Goal: Task Accomplishment & Management: Complete application form

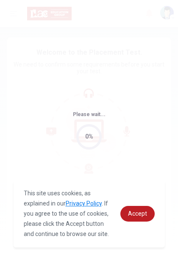
click at [26, 124] on div "Please wait... 0%" at bounding box center [89, 130] width 178 height 261
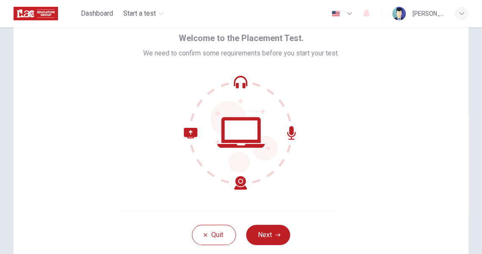
scroll to position [81, 0]
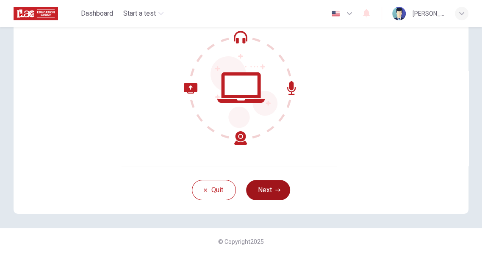
click at [274, 189] on button "Next" at bounding box center [268, 190] width 44 height 20
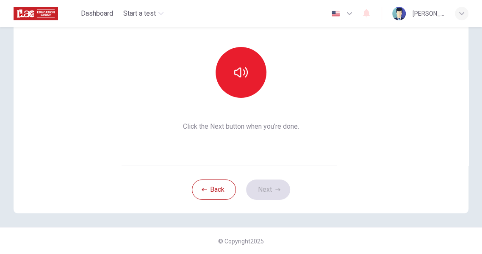
scroll to position [82, 0]
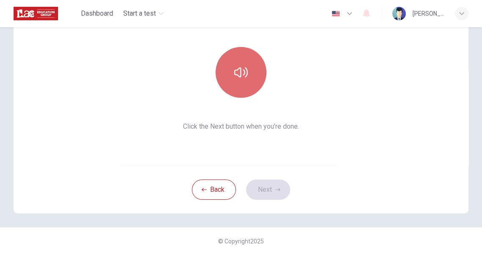
click at [239, 71] on icon "button" at bounding box center [241, 73] width 14 height 14
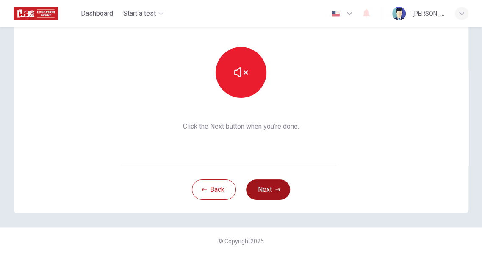
click at [267, 192] on button "Next" at bounding box center [268, 190] width 44 height 20
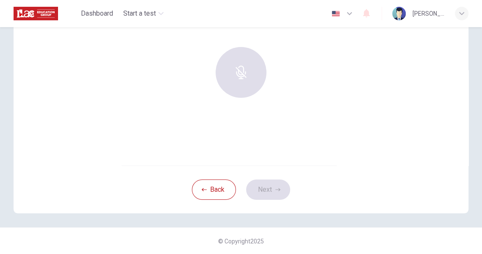
click at [268, 141] on div "Use this screen to make sure your microphone is working. Click the record butto…" at bounding box center [241, 63] width 455 height 203
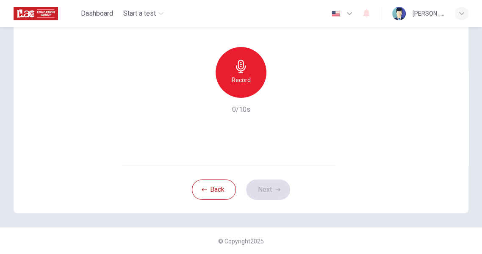
click at [239, 76] on h6 "Record" at bounding box center [241, 80] width 19 height 10
click at [271, 193] on button "Next" at bounding box center [268, 190] width 44 height 20
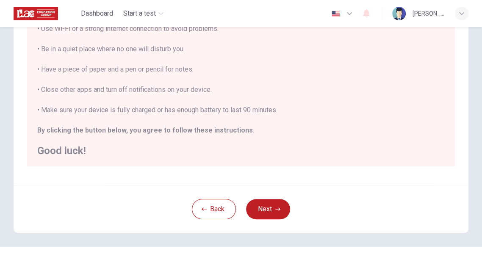
scroll to position [190, 0]
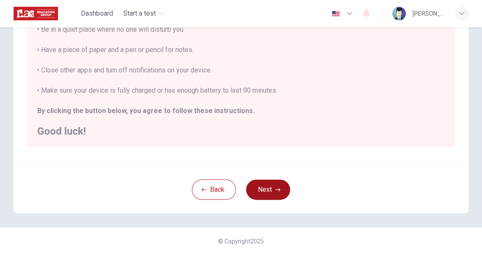
click at [270, 188] on button "Next" at bounding box center [268, 190] width 44 height 20
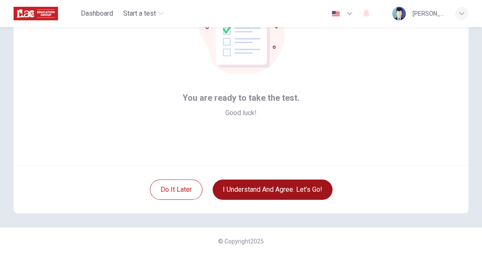
click at [287, 192] on button "I understand and agree. Let’s go!" at bounding box center [273, 190] width 120 height 20
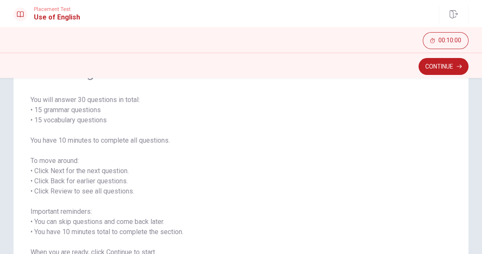
scroll to position [125, 0]
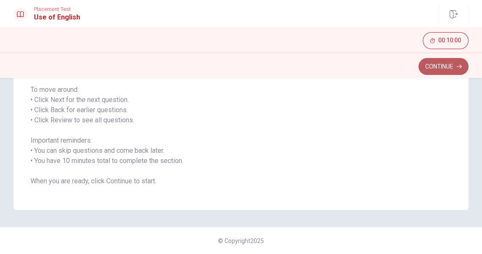
click at [435, 67] on button "Continue" at bounding box center [444, 66] width 50 height 17
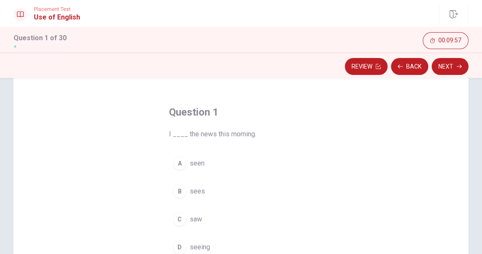
scroll to position [54, 0]
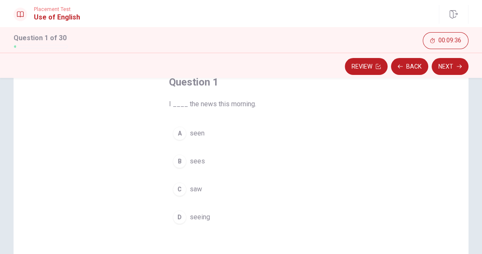
click at [183, 191] on div "C" at bounding box center [180, 190] width 14 height 14
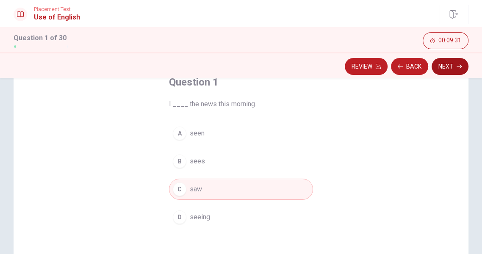
click at [449, 69] on button "Next" at bounding box center [450, 66] width 37 height 17
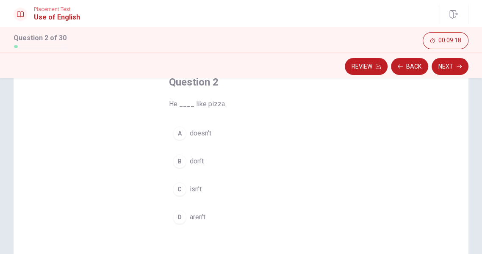
click at [183, 135] on div "A" at bounding box center [180, 134] width 14 height 14
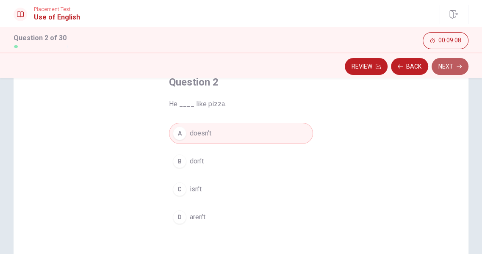
click at [445, 67] on button "Next" at bounding box center [450, 66] width 37 height 17
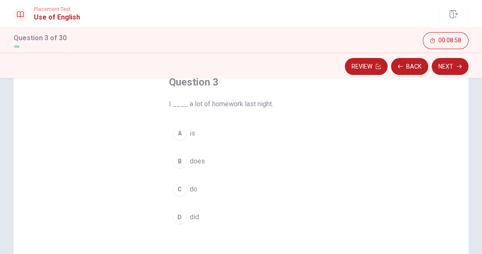
click at [180, 191] on div "C" at bounding box center [180, 190] width 14 height 14
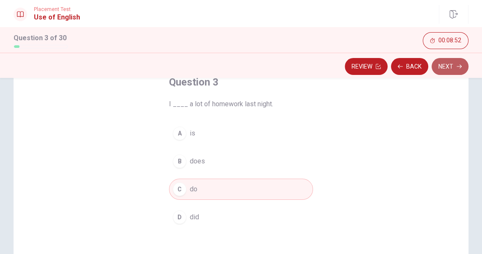
click at [448, 64] on button "Next" at bounding box center [450, 66] width 37 height 17
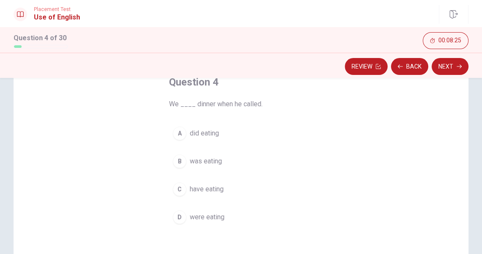
click at [181, 164] on div "B" at bounding box center [180, 162] width 14 height 14
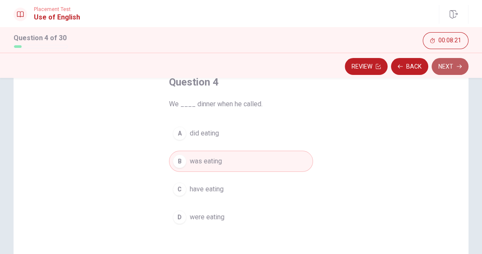
click at [451, 68] on button "Next" at bounding box center [450, 66] width 37 height 17
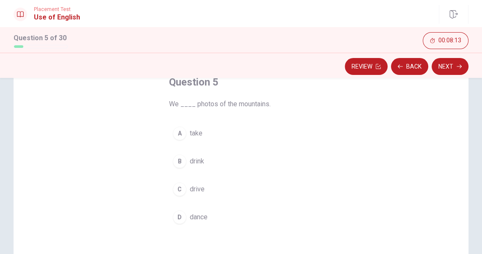
click at [183, 137] on div "A" at bounding box center [180, 134] width 14 height 14
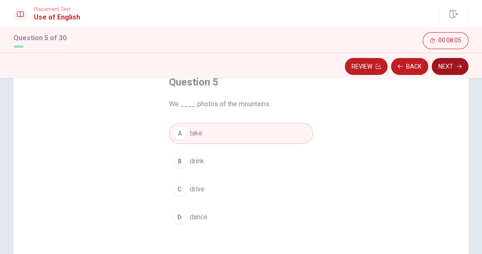
click at [443, 64] on button "Next" at bounding box center [450, 66] width 37 height 17
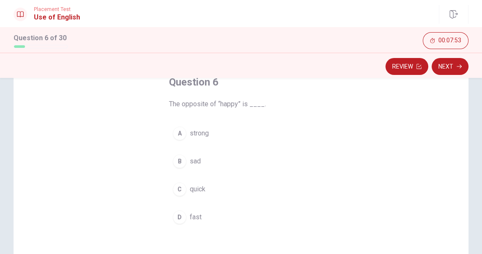
click at [177, 160] on div "B" at bounding box center [180, 162] width 14 height 14
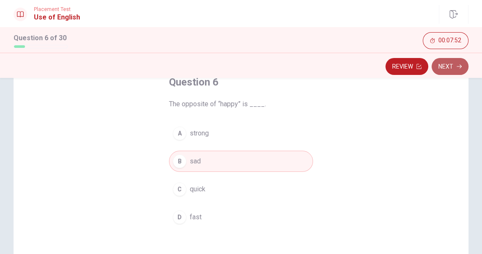
click at [450, 66] on button "Next" at bounding box center [450, 66] width 37 height 17
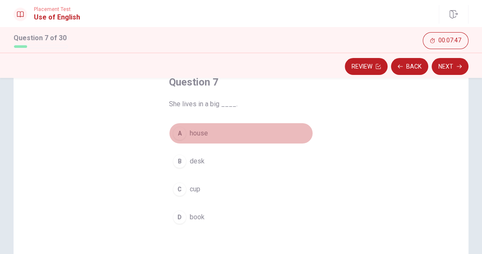
click at [179, 135] on div "A" at bounding box center [180, 134] width 14 height 14
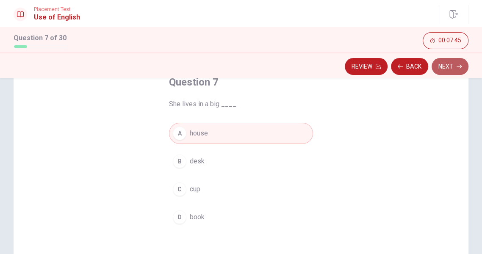
click at [444, 65] on button "Next" at bounding box center [450, 66] width 37 height 17
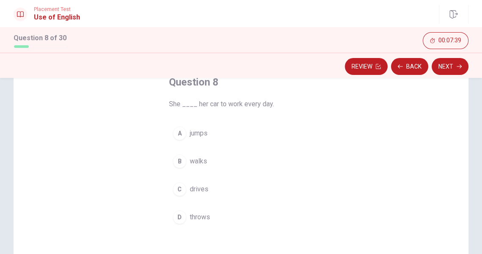
click at [182, 191] on div "C" at bounding box center [180, 190] width 14 height 14
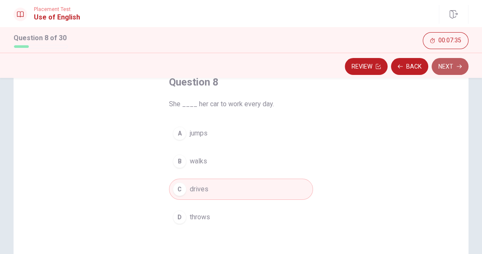
click at [451, 66] on button "Next" at bounding box center [450, 66] width 37 height 17
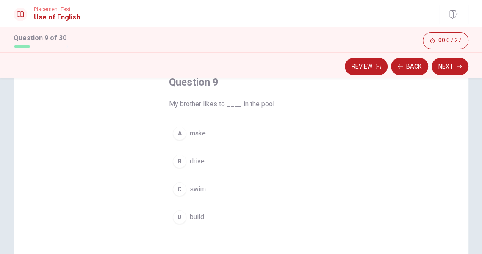
click at [180, 192] on div "C" at bounding box center [180, 190] width 14 height 14
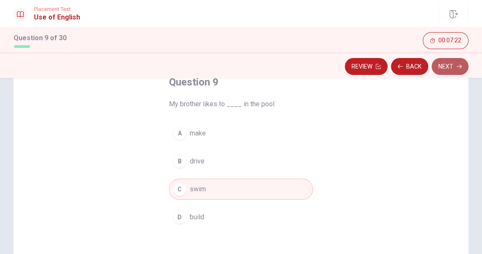
click at [450, 68] on button "Next" at bounding box center [450, 66] width 37 height 17
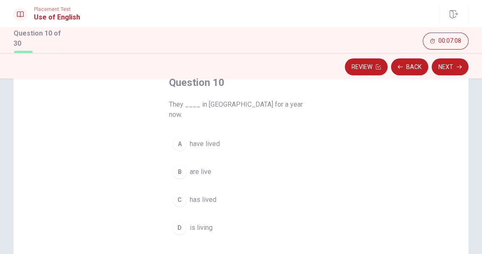
click at [179, 165] on div "B" at bounding box center [180, 172] width 14 height 14
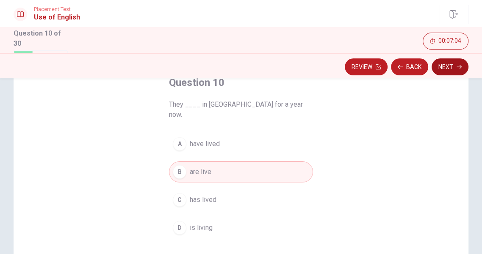
click at [452, 69] on button "Next" at bounding box center [450, 66] width 37 height 17
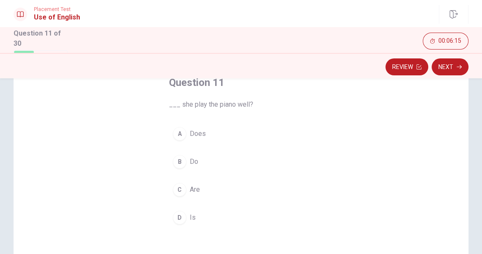
click at [180, 219] on div "D" at bounding box center [180, 218] width 14 height 14
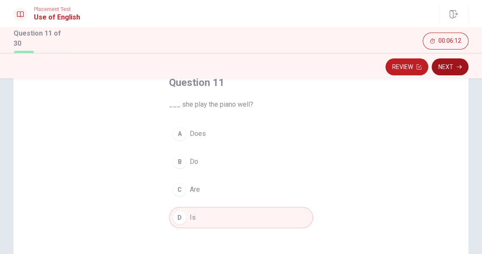
click at [445, 65] on button "Next" at bounding box center [450, 66] width 37 height 17
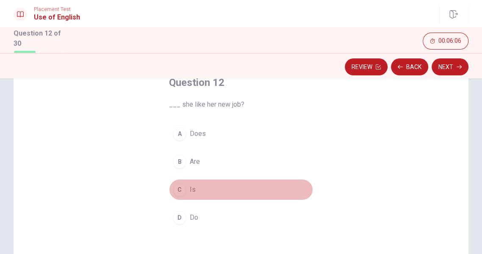
click at [179, 192] on div "C" at bounding box center [180, 190] width 14 height 14
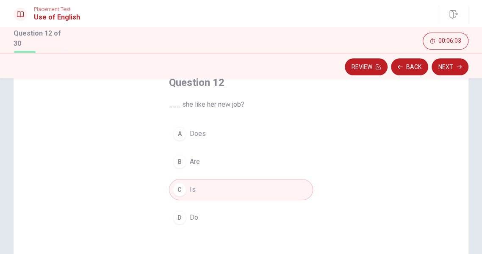
click at [455, 61] on button "Next" at bounding box center [450, 66] width 37 height 17
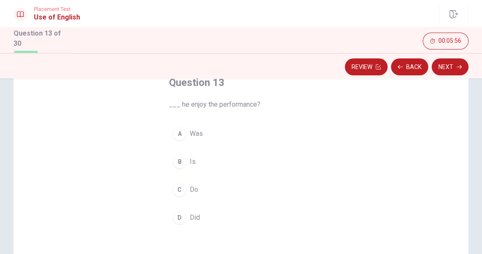
click at [180, 164] on div "B" at bounding box center [180, 162] width 14 height 14
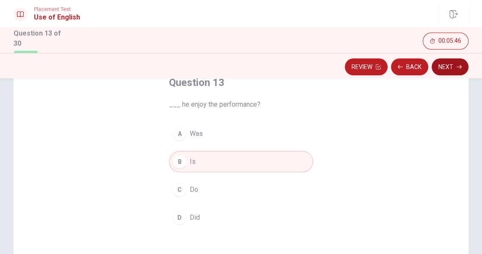
click at [447, 65] on button "Next" at bounding box center [450, 66] width 37 height 17
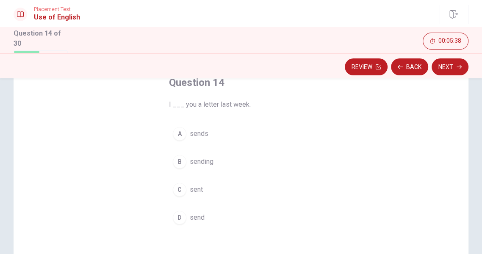
click at [180, 221] on div "D" at bounding box center [180, 218] width 14 height 14
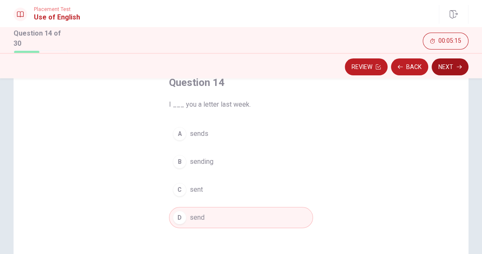
click at [453, 69] on button "Next" at bounding box center [450, 66] width 37 height 17
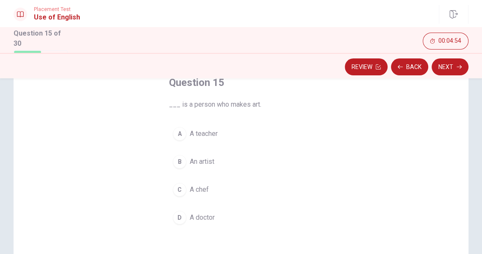
click at [180, 161] on div "B" at bounding box center [180, 162] width 14 height 14
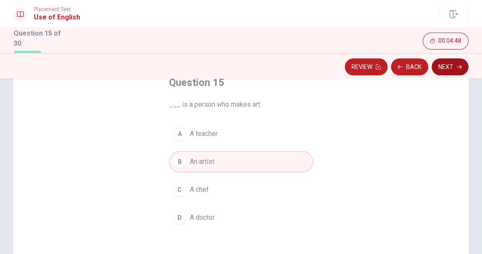
click at [448, 68] on button "Next" at bounding box center [450, 66] width 37 height 17
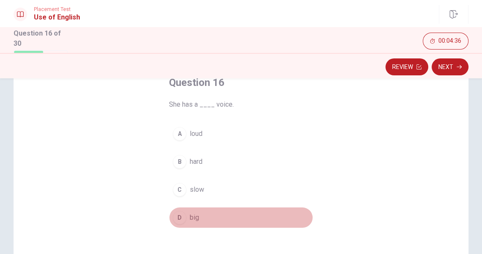
click at [183, 220] on div "D" at bounding box center [180, 218] width 14 height 14
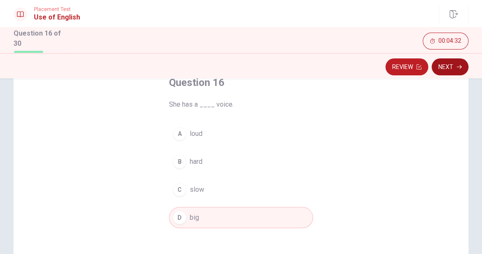
click at [446, 66] on button "Next" at bounding box center [450, 66] width 37 height 17
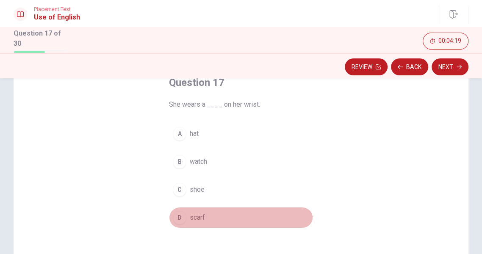
click at [182, 222] on div "D" at bounding box center [180, 218] width 14 height 14
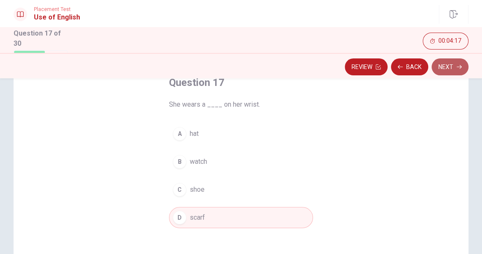
click at [449, 67] on button "Next" at bounding box center [450, 66] width 37 height 17
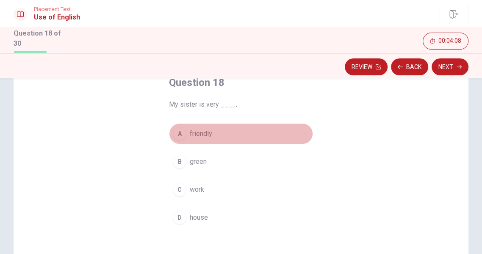
click at [180, 138] on div "A" at bounding box center [180, 134] width 14 height 14
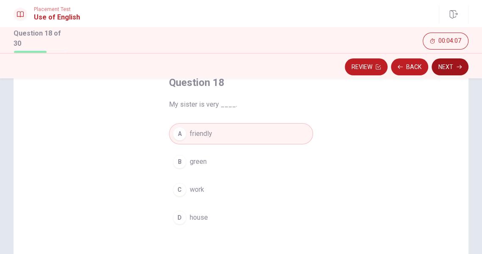
click at [454, 67] on button "Next" at bounding box center [450, 66] width 37 height 17
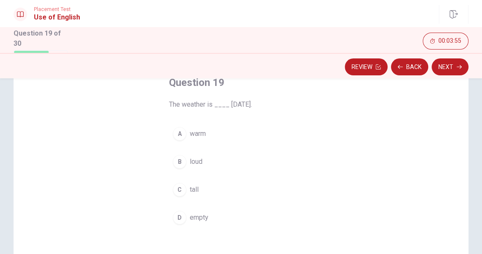
click at [181, 136] on div "A" at bounding box center [180, 134] width 14 height 14
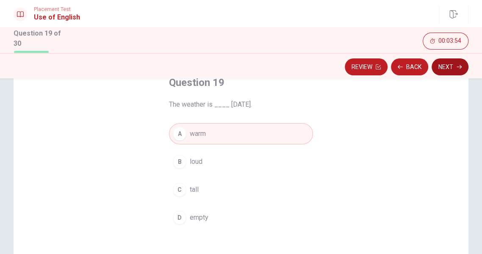
click at [453, 66] on button "Next" at bounding box center [450, 66] width 37 height 17
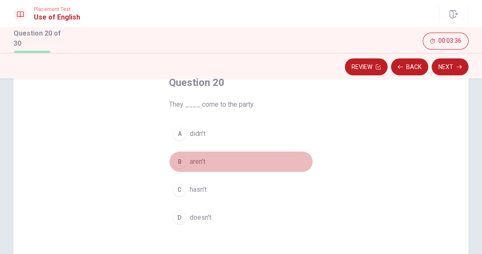
click at [180, 164] on div "B" at bounding box center [180, 162] width 14 height 14
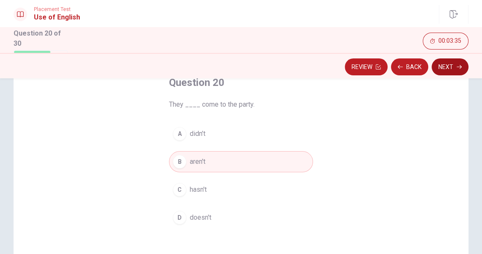
click at [447, 66] on button "Next" at bounding box center [450, 66] width 37 height 17
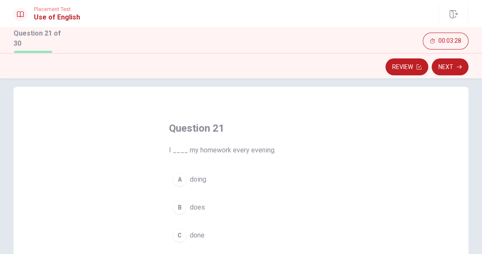
scroll to position [27, 0]
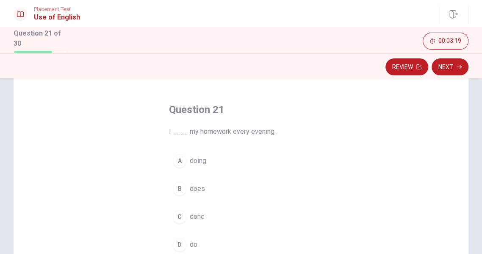
click at [183, 246] on div "D" at bounding box center [180, 245] width 14 height 14
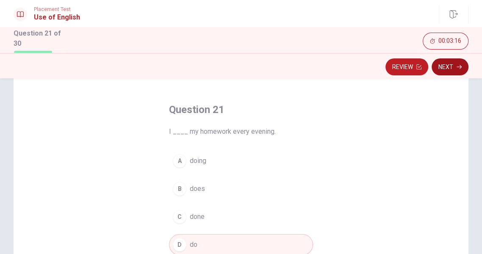
click at [443, 68] on button "Next" at bounding box center [450, 66] width 37 height 17
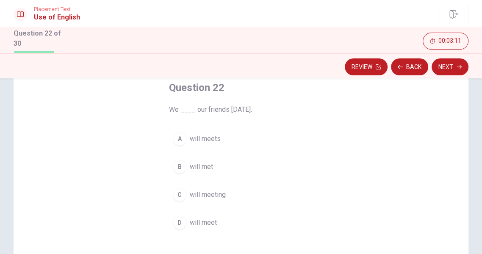
scroll to position [54, 0]
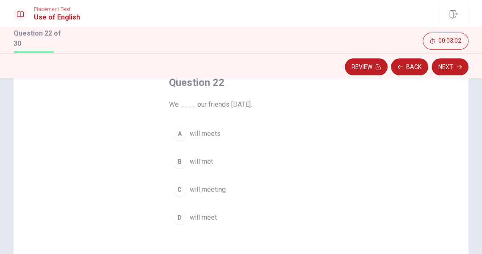
click at [181, 219] on div "D" at bounding box center [180, 218] width 14 height 14
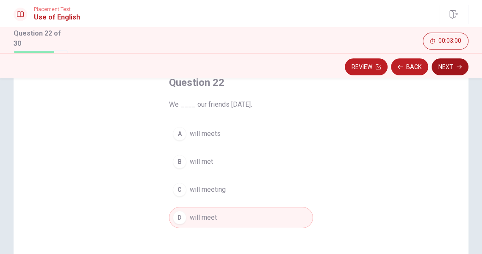
click at [451, 67] on button "Next" at bounding box center [450, 66] width 37 height 17
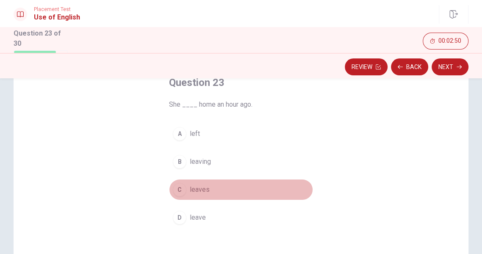
click at [181, 189] on div "C" at bounding box center [180, 190] width 14 height 14
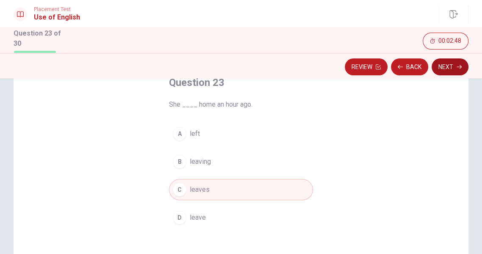
click at [450, 66] on button "Next" at bounding box center [450, 66] width 37 height 17
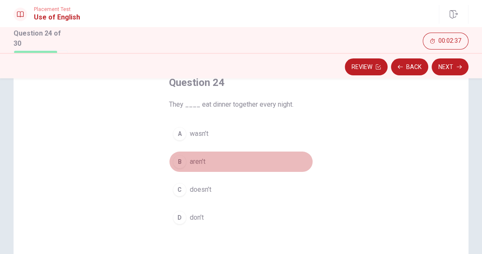
click at [183, 163] on div "B" at bounding box center [180, 162] width 14 height 14
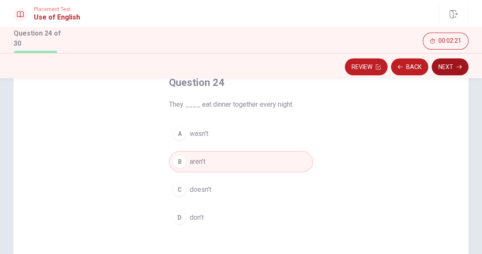
click at [447, 66] on button "Next" at bounding box center [450, 66] width 37 height 17
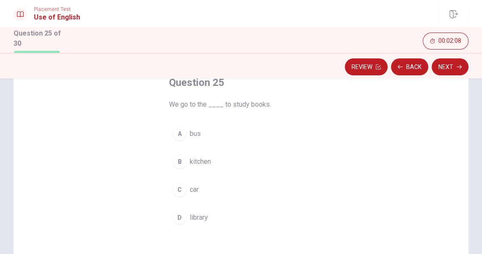
click at [180, 221] on div "D" at bounding box center [180, 218] width 14 height 14
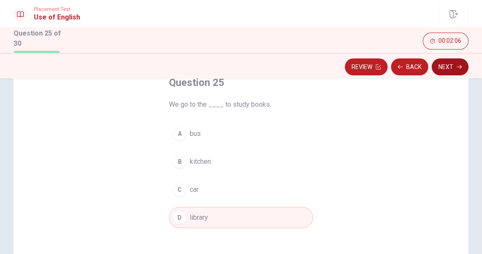
click at [445, 69] on button "Next" at bounding box center [450, 66] width 37 height 17
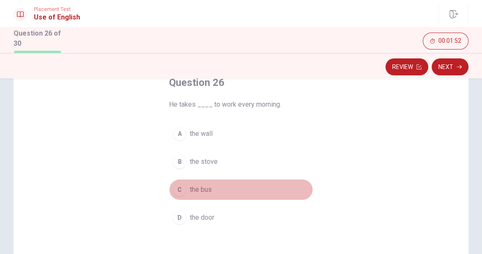
click at [183, 191] on div "C" at bounding box center [180, 190] width 14 height 14
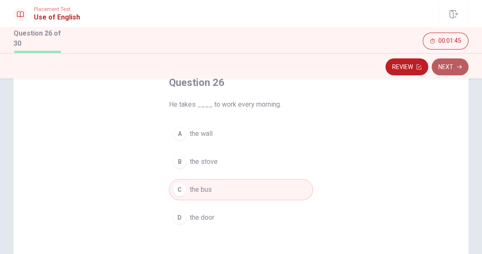
click at [446, 65] on button "Next" at bounding box center [450, 66] width 37 height 17
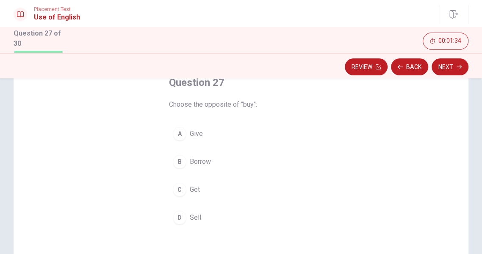
click at [182, 219] on div "D" at bounding box center [180, 218] width 14 height 14
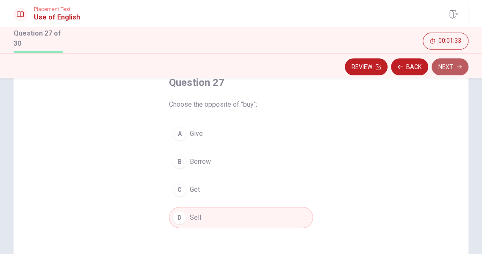
click at [445, 67] on button "Next" at bounding box center [450, 66] width 37 height 17
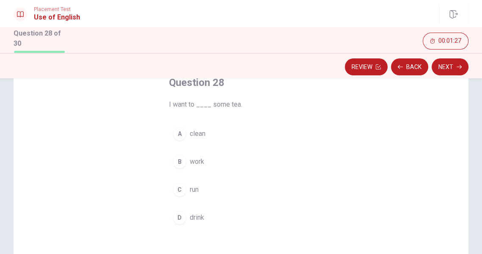
click at [183, 219] on div "D" at bounding box center [180, 218] width 14 height 14
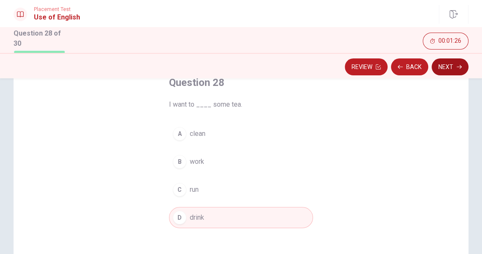
click at [447, 69] on button "Next" at bounding box center [450, 66] width 37 height 17
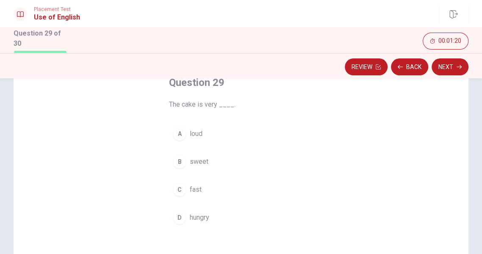
click at [185, 166] on button "B sweet" at bounding box center [241, 161] width 144 height 21
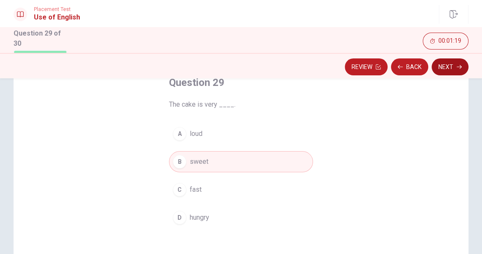
click at [453, 64] on button "Next" at bounding box center [450, 66] width 37 height 17
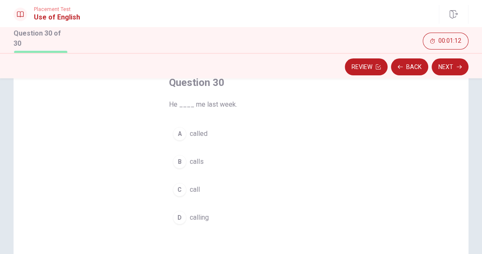
click at [184, 164] on div "B" at bounding box center [180, 162] width 14 height 14
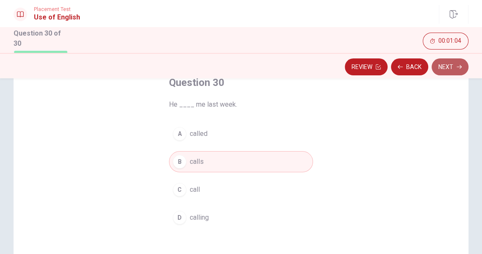
click at [448, 68] on button "Next" at bounding box center [450, 66] width 37 height 17
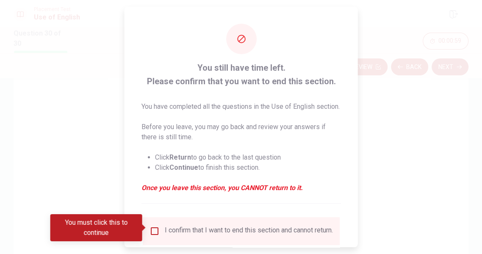
click at [154, 229] on input "You must click this to continue" at bounding box center [155, 231] width 10 height 10
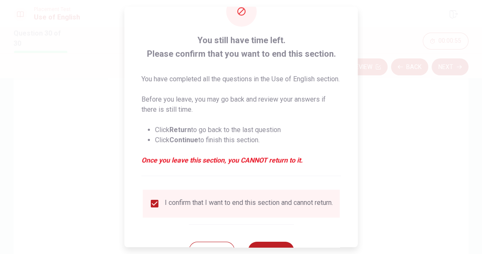
scroll to position [44, 0]
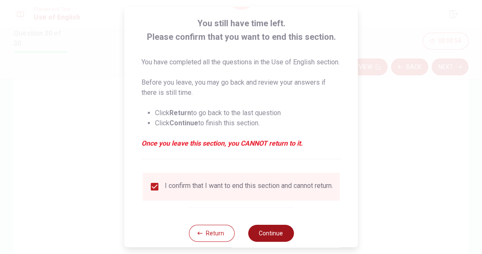
click at [267, 239] on button "Continue" at bounding box center [271, 233] width 46 height 17
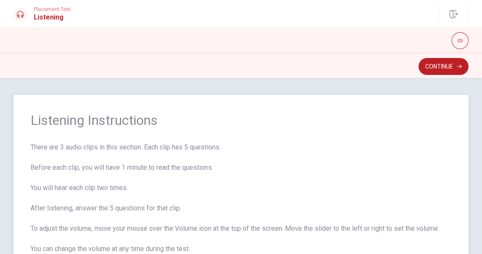
scroll to position [27, 0]
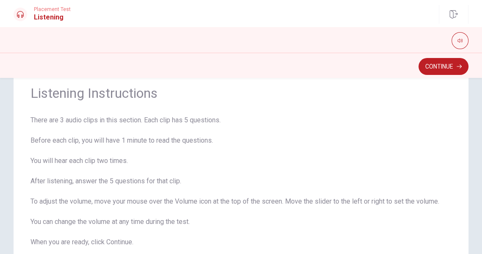
click at [435, 72] on button "Continue" at bounding box center [444, 66] width 50 height 17
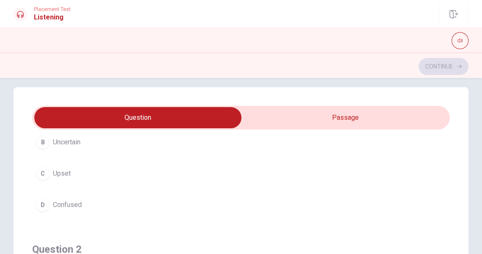
scroll to position [0, 0]
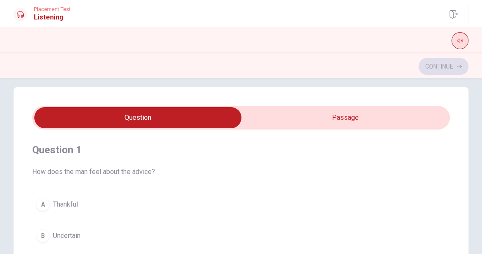
click at [461, 43] on button "button" at bounding box center [460, 40] width 17 height 17
click at [342, 186] on div "Question 1 How does the man feel about the advice? A Thankful B Uncertain C Ups…" at bounding box center [241, 226] width 418 height 193
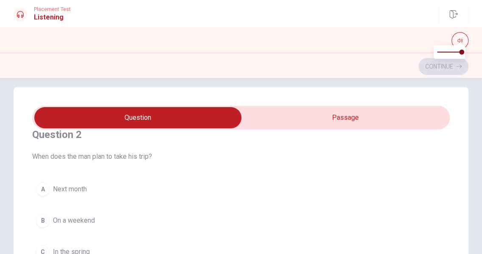
scroll to position [217, 0]
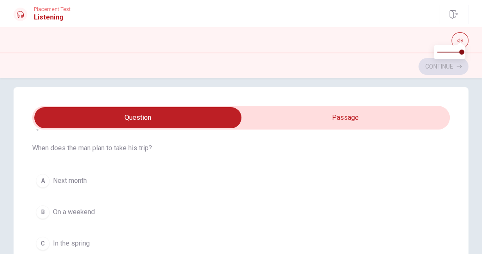
click at [42, 210] on div "B" at bounding box center [43, 212] width 14 height 14
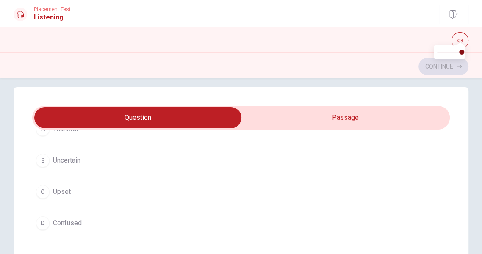
scroll to position [81, 0]
click at [39, 217] on div "D" at bounding box center [43, 218] width 14 height 14
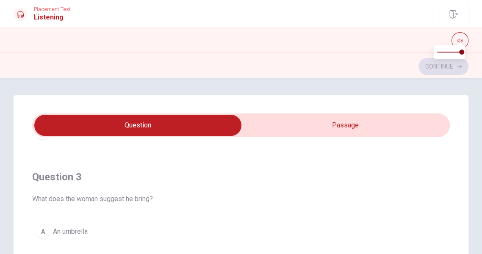
scroll to position [0, 0]
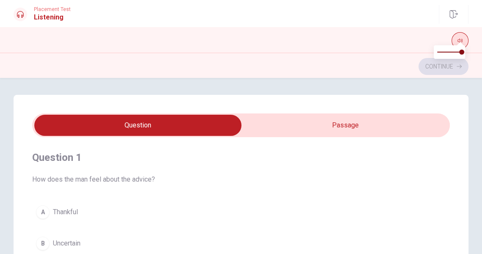
click at [460, 36] on button "button" at bounding box center [460, 40] width 17 height 17
click at [461, 41] on icon "button" at bounding box center [460, 40] width 5 height 5
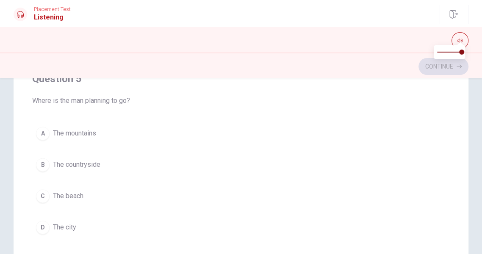
scroll to position [168, 0]
click at [42, 223] on div "D" at bounding box center [43, 227] width 14 height 14
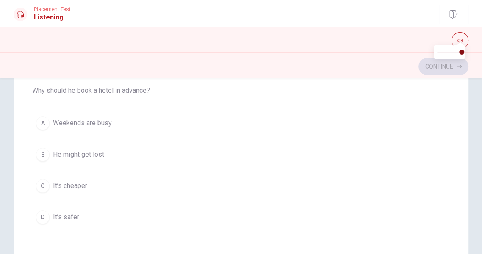
scroll to position [467, 0]
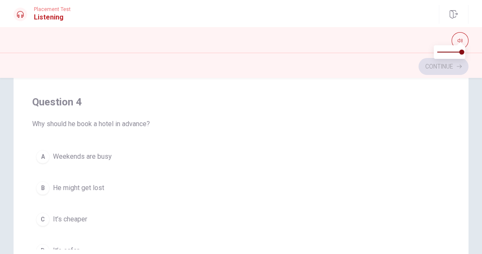
click at [46, 155] on div "A" at bounding box center [43, 157] width 14 height 14
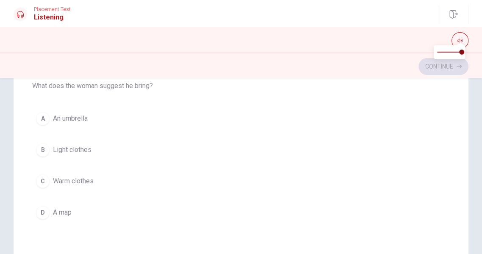
scroll to position [305, 0]
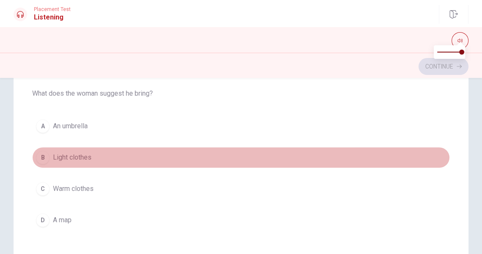
click at [41, 157] on div "B" at bounding box center [43, 158] width 14 height 14
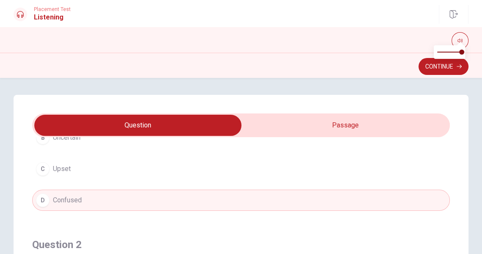
scroll to position [163, 0]
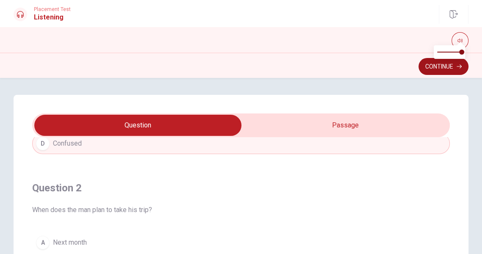
click at [439, 64] on button "Continue" at bounding box center [444, 66] width 50 height 17
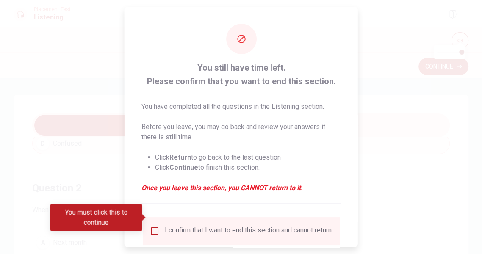
click at [152, 226] on input "You must click this to continue" at bounding box center [155, 231] width 10 height 10
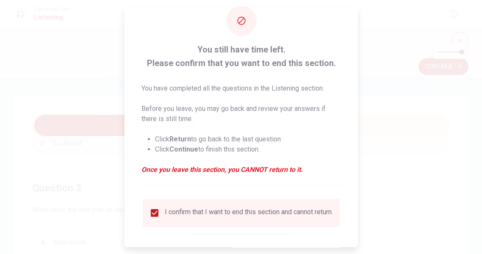
scroll to position [34, 0]
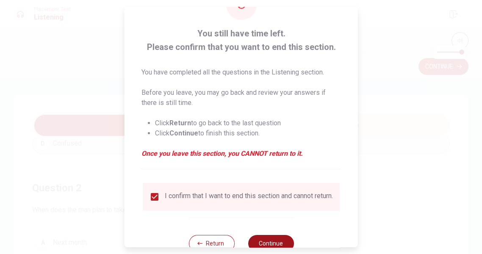
click at [271, 235] on button "Continue" at bounding box center [271, 243] width 46 height 17
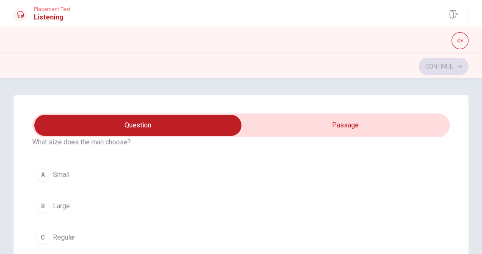
scroll to position [27, 0]
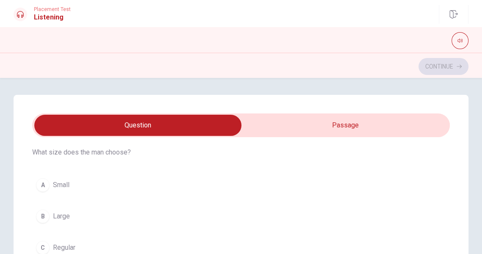
click at [42, 217] on div "B" at bounding box center [43, 217] width 14 height 14
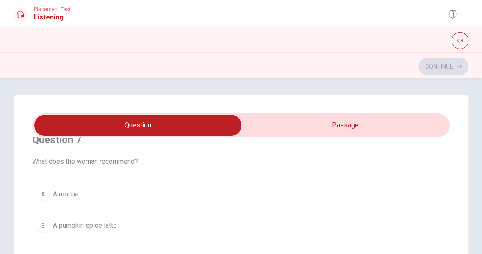
scroll to position [217, 0]
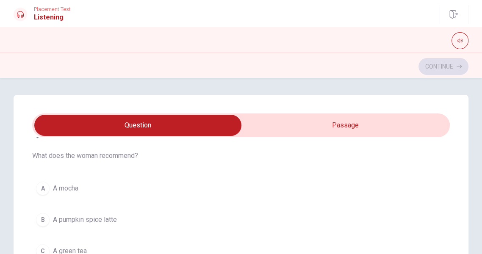
click at [47, 223] on div "B" at bounding box center [43, 220] width 14 height 14
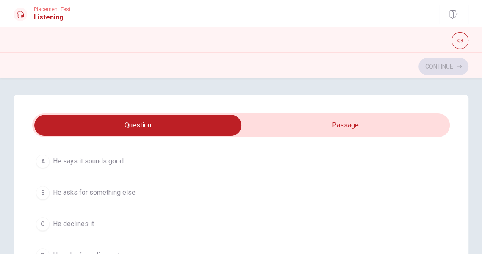
scroll to position [603, 0]
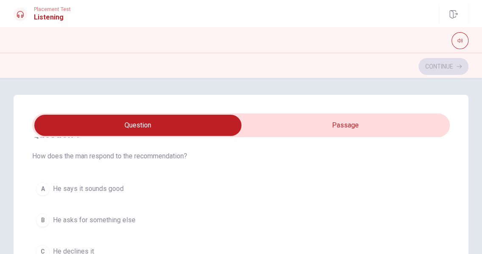
click at [40, 187] on div "A" at bounding box center [43, 189] width 14 height 14
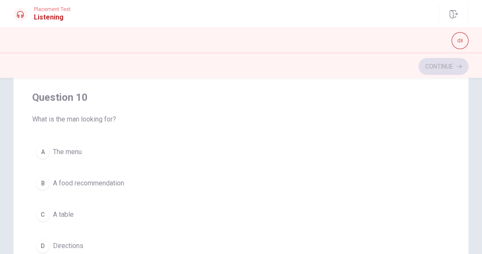
scroll to position [163, 0]
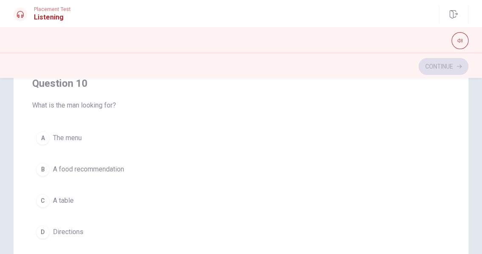
click at [40, 169] on div "B" at bounding box center [43, 170] width 14 height 14
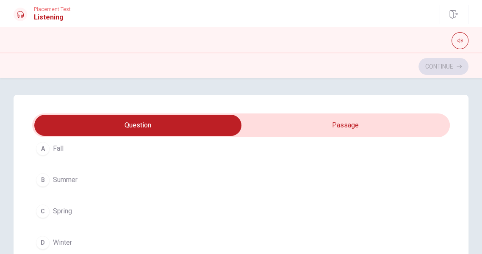
scroll to position [461, 0]
click at [42, 168] on div "B" at bounding box center [43, 169] width 14 height 14
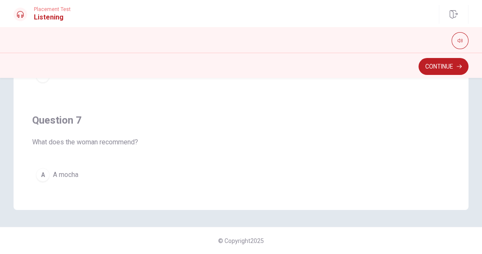
scroll to position [0, 0]
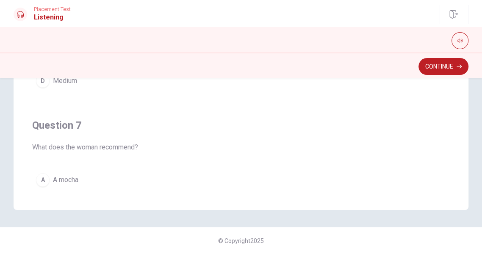
drag, startPoint x: 276, startPoint y: 156, endPoint x: 274, endPoint y: 136, distance: 20.5
click at [275, 140] on div "Question 7 What does the woman recommend? A A mocha B A pumpkin spice latte C A…" at bounding box center [241, 201] width 418 height 193
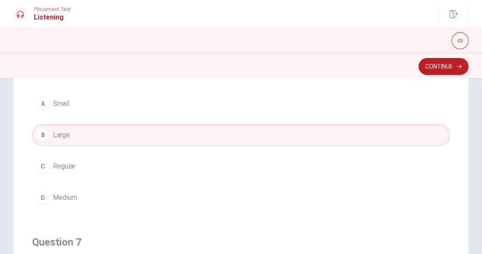
scroll to position [55, 0]
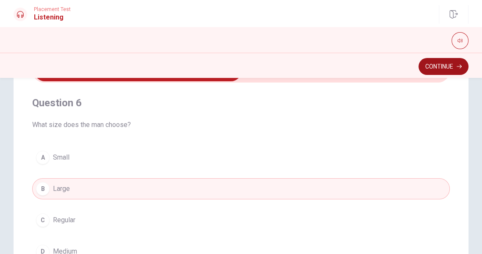
click at [438, 67] on button "Continue" at bounding box center [444, 66] width 50 height 17
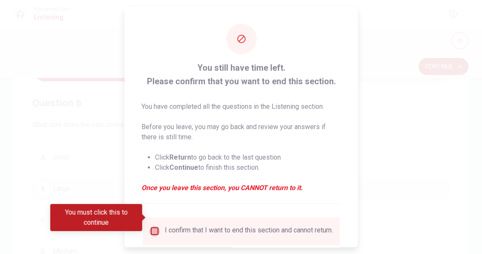
click at [153, 226] on input "You must click this to continue" at bounding box center [155, 231] width 10 height 10
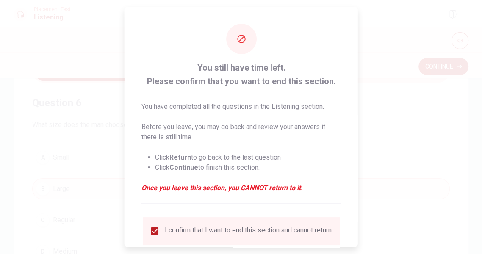
drag, startPoint x: 358, startPoint y: 151, endPoint x: 354, endPoint y: 195, distance: 44.7
click at [354, 195] on div "You still have time left. Please confirm that you want to end this section. You…" at bounding box center [241, 127] width 482 height 254
click at [441, 143] on div at bounding box center [241, 127] width 482 height 254
click at [438, 68] on div at bounding box center [241, 127] width 482 height 254
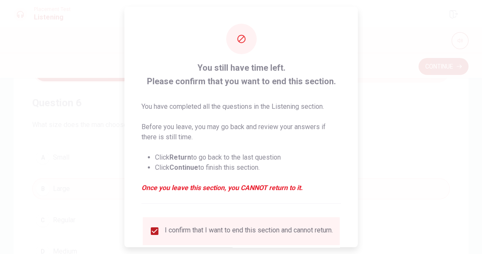
click at [151, 226] on input "checkbox" at bounding box center [155, 231] width 10 height 10
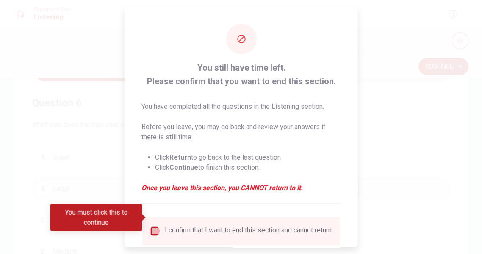
click at [154, 226] on input "You must click this to continue" at bounding box center [155, 231] width 10 height 10
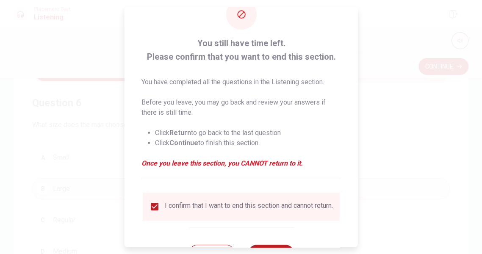
scroll to position [34, 0]
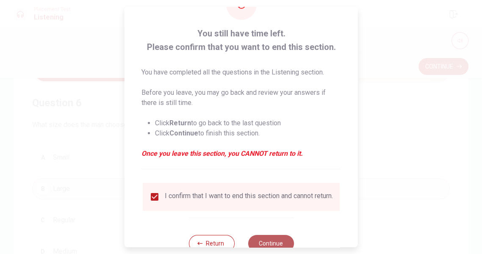
click at [267, 235] on button "Continue" at bounding box center [271, 243] width 46 height 17
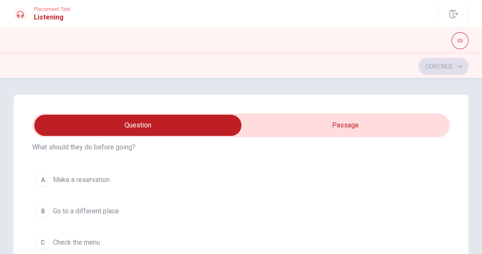
scroll to position [27, 0]
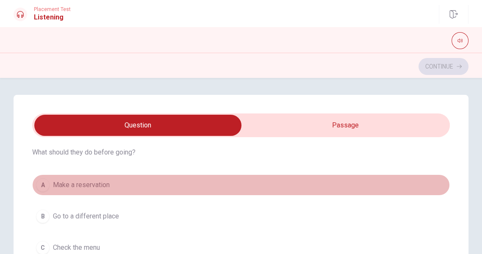
click at [45, 186] on div "A" at bounding box center [43, 185] width 14 height 14
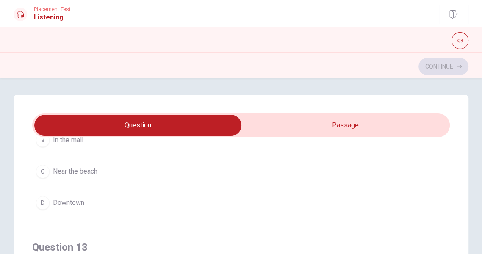
scroll to position [278, 0]
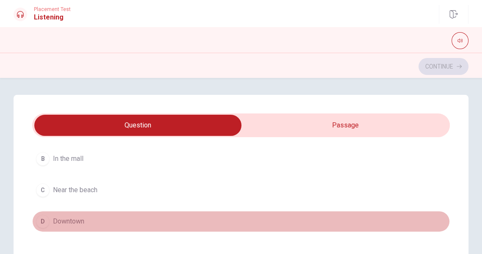
click at [40, 222] on div "D" at bounding box center [43, 222] width 14 height 14
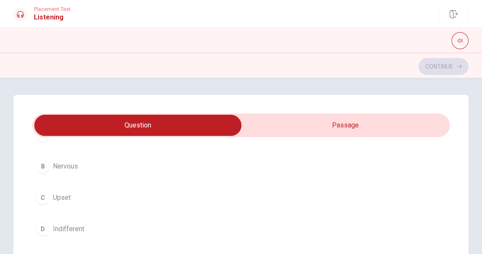
scroll to position [488, 0]
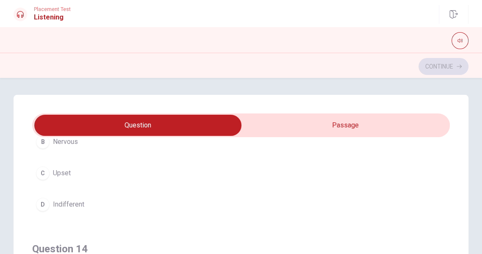
click at [43, 204] on div "D" at bounding box center [43, 205] width 14 height 14
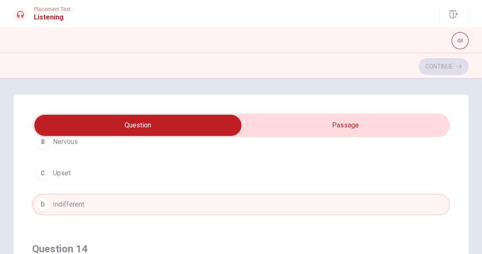
click at [37, 204] on div "D" at bounding box center [43, 205] width 14 height 14
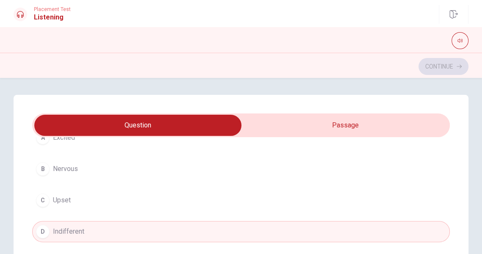
scroll to position [434, 0]
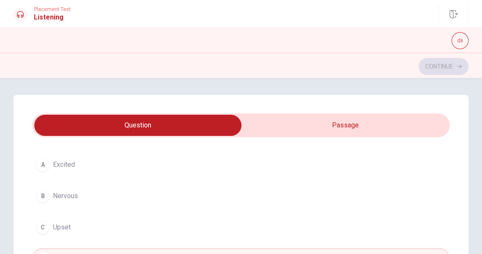
click at [39, 197] on div "B" at bounding box center [43, 196] width 14 height 14
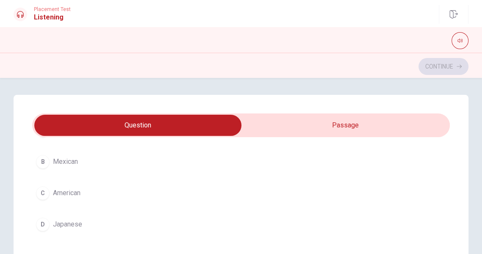
scroll to position [678, 0]
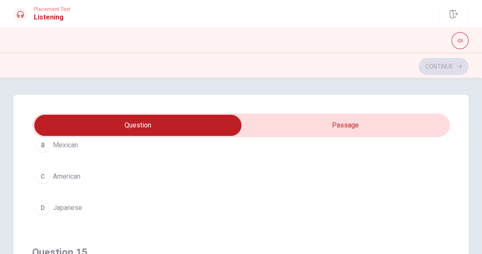
click at [38, 177] on div "C" at bounding box center [43, 177] width 14 height 14
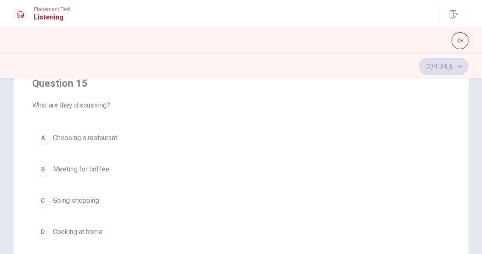
scroll to position [190, 0]
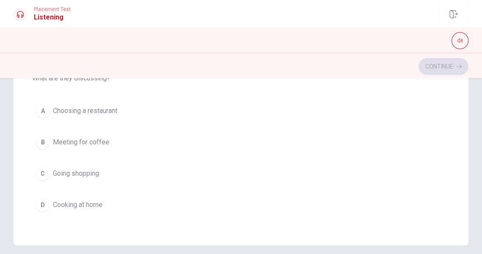
click at [50, 108] on button "A Choosing a restaurant" at bounding box center [241, 110] width 418 height 21
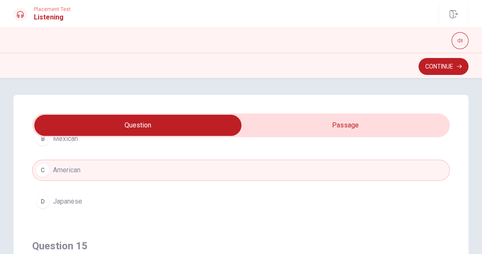
scroll to position [225, 0]
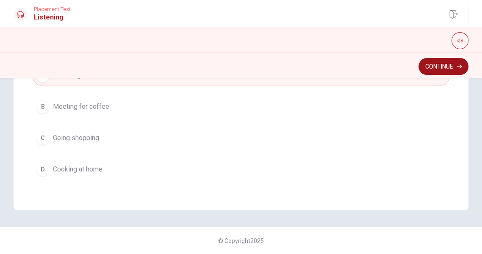
click at [447, 67] on button "Continue" at bounding box center [444, 66] width 50 height 17
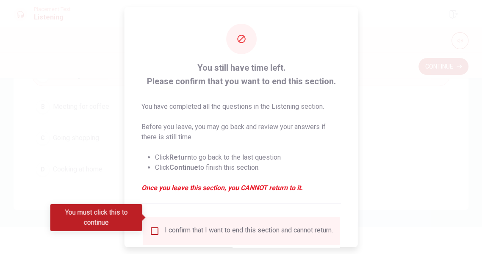
click at [150, 226] on input "You must click this to continue" at bounding box center [155, 231] width 10 height 10
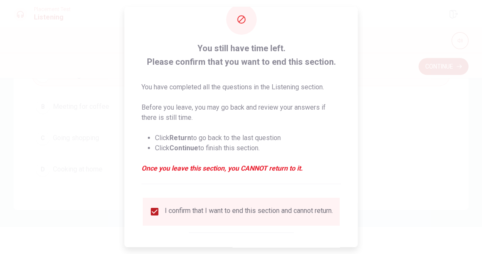
scroll to position [34, 0]
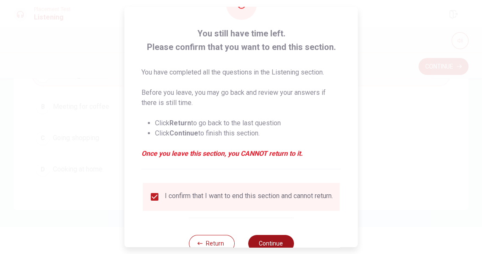
click at [267, 237] on button "Continue" at bounding box center [271, 243] width 46 height 17
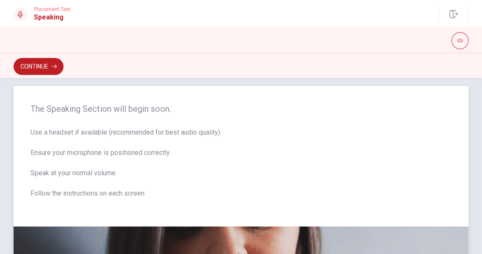
scroll to position [0, 0]
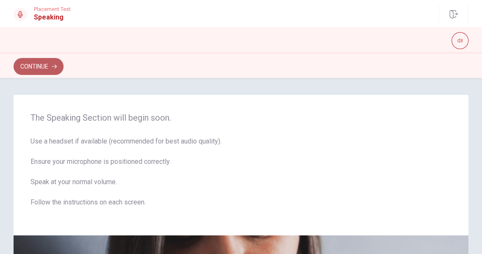
click at [35, 69] on button "Continue" at bounding box center [39, 66] width 50 height 17
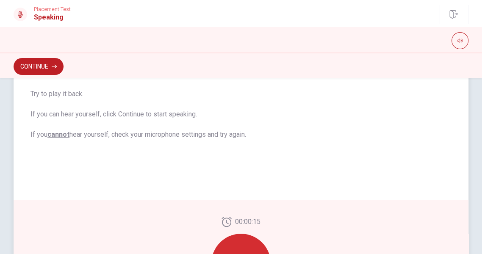
scroll to position [254, 0]
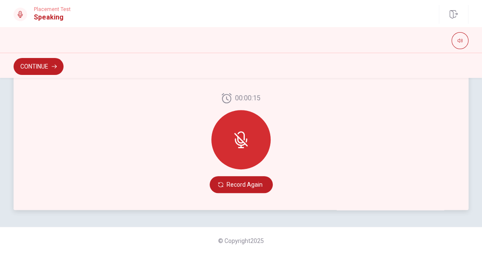
click at [238, 141] on icon at bounding box center [240, 140] width 7 height 8
click at [246, 184] on button "Record Again" at bounding box center [241, 184] width 63 height 17
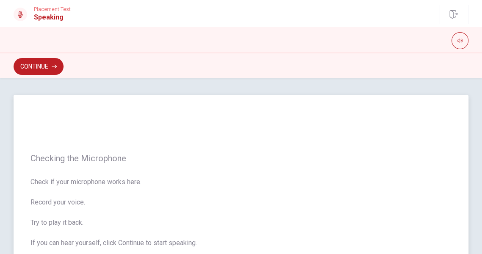
scroll to position [227, 0]
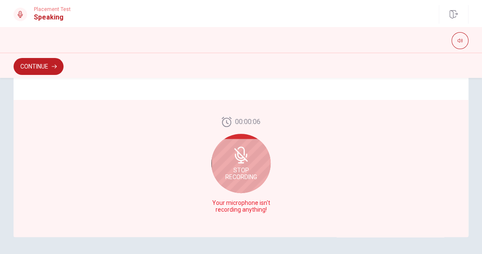
click at [246, 169] on span "Stop Recording" at bounding box center [241, 174] width 32 height 14
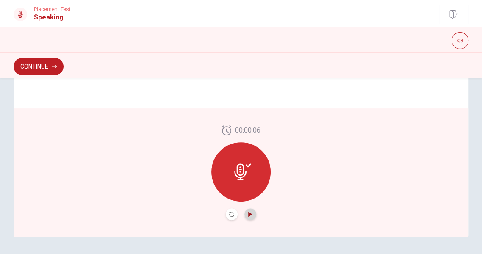
click at [253, 215] on icon "Play Audio" at bounding box center [250, 214] width 5 height 5
click at [249, 215] on icon "Pause Audio" at bounding box center [250, 214] width 4 height 5
click at [242, 179] on icon at bounding box center [240, 172] width 12 height 17
click at [44, 66] on button "Continue" at bounding box center [39, 66] width 50 height 17
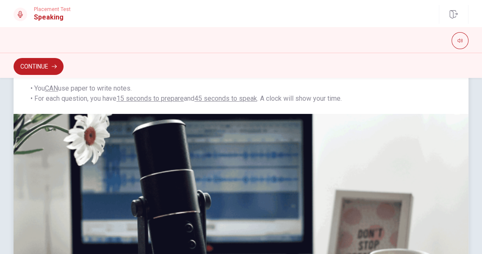
scroll to position [144, 0]
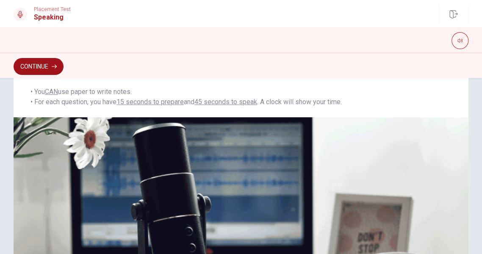
click at [42, 70] on button "Continue" at bounding box center [39, 66] width 50 height 17
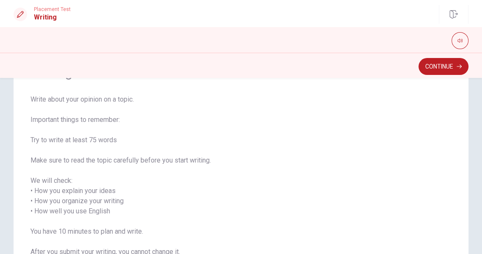
scroll to position [27, 0]
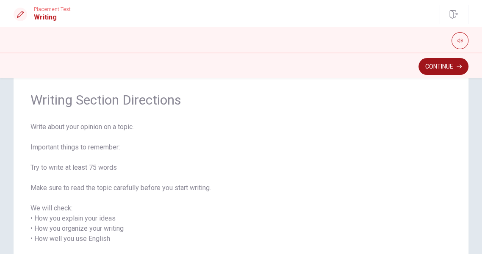
click at [435, 68] on button "Continue" at bounding box center [444, 66] width 50 height 17
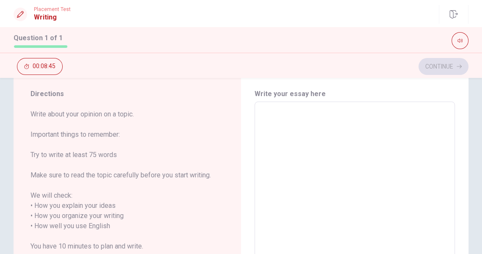
scroll to position [0, 0]
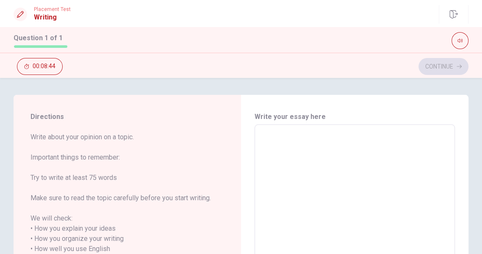
click at [306, 145] on textarea at bounding box center [355, 254] width 189 height 245
click at [319, 142] on textarea at bounding box center [355, 254] width 189 height 245
type textarea "I"
type textarea "x"
type textarea "I"
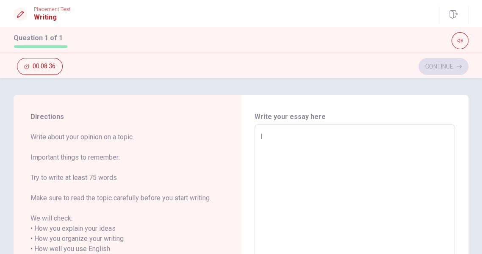
type textarea "x"
type textarea "I U"
type textarea "x"
type textarea "I UP"
type textarea "x"
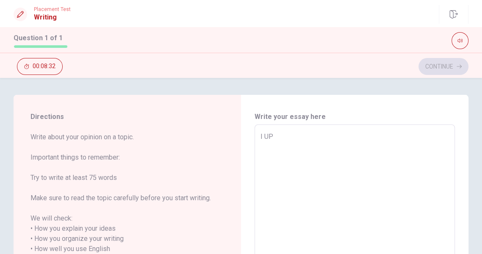
type textarea "I U"
type textarea "x"
type textarea "I UC"
type textarea "x"
type textarea "I UC"
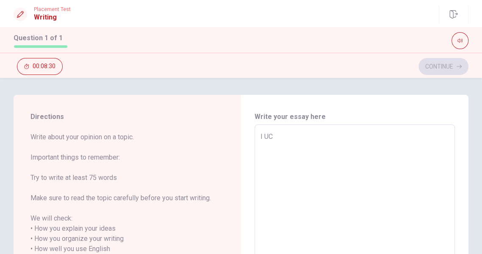
type textarea "x"
type textarea "I UC P"
type textarea "x"
type textarea "I UC PU"
type textarea "x"
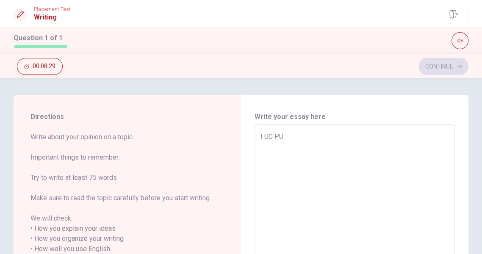
type textarea "I UC PUE"
type textarea "x"
type textarea "I UC PU"
type textarea "x"
type textarea "I UC P"
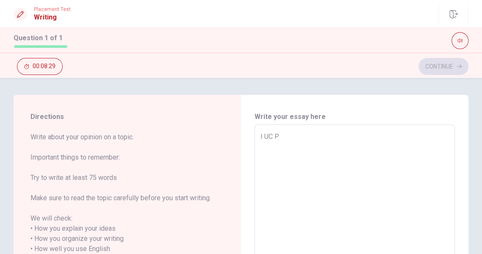
type textarea "x"
type textarea "I UC"
type textarea "x"
type textarea "I UC"
type textarea "x"
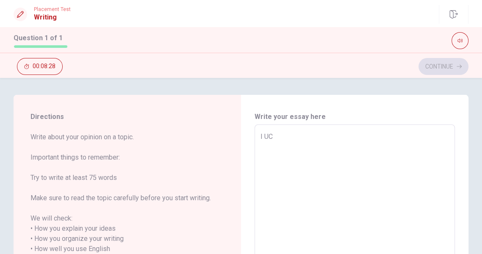
type textarea "I U"
type textarea "x"
type textarea "I"
type textarea "x"
type textarea "I"
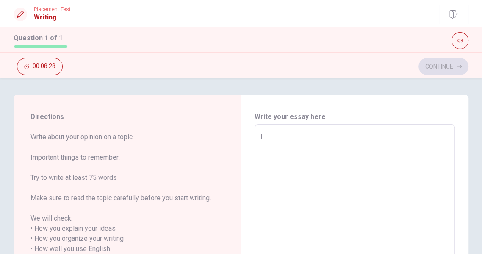
type textarea "x"
type textarea "I"
type textarea "x"
type textarea "I s"
type textarea "x"
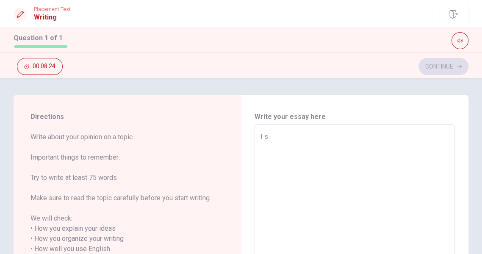
type textarea "I"
type textarea "x"
type textarea "I p"
type textarea "x"
type textarea "I pu"
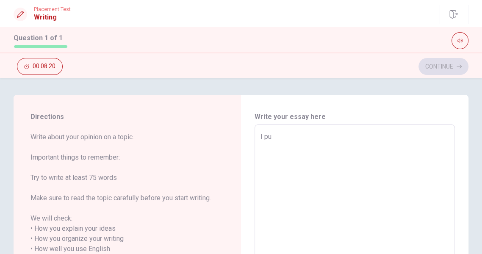
type textarea "x"
type textarea "I p"
type textarea "x"
type textarea "I"
type textarea "x"
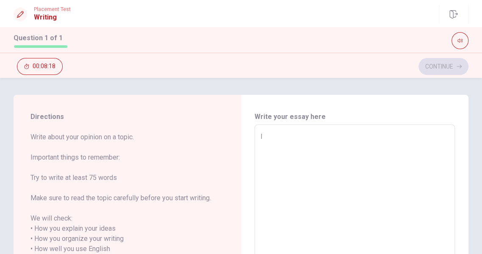
type textarea "I u"
type textarea "x"
type textarea "I uc"
type textarea "x"
type textarea "I u"
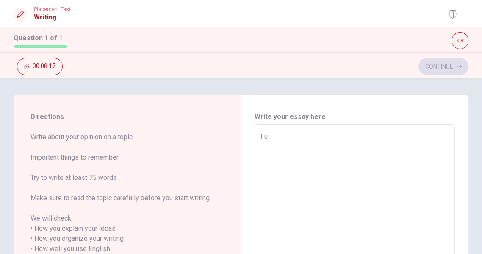
type textarea "x"
type textarea "I uc"
type textarea "x"
type textarea "I ucu"
type textarea "x"
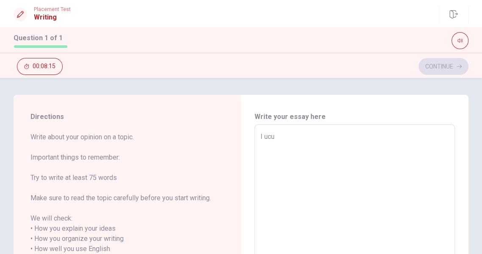
type textarea "I ucup"
type textarea "x"
type textarea "I ucu"
type textarea "x"
type textarea "I uc"
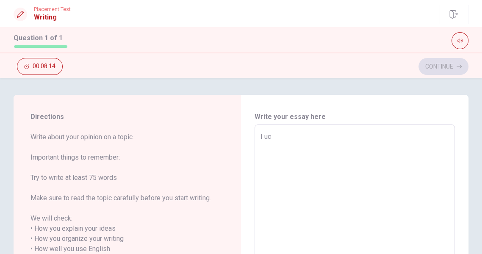
type textarea "x"
type textarea "I u"
type textarea "x"
type textarea "I"
type textarea "x"
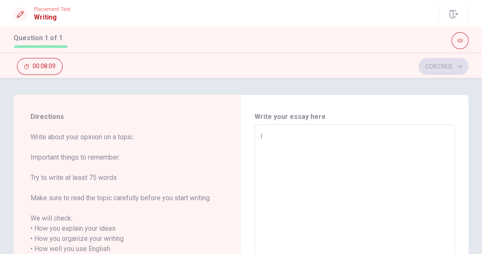
type textarea "I u"
type textarea "x"
type textarea "I"
type textarea "x"
type textarea "I"
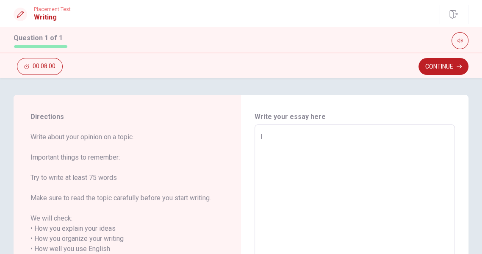
type textarea "x"
type textarea "i"
type textarea "x"
type textarea "I"
type textarea "x"
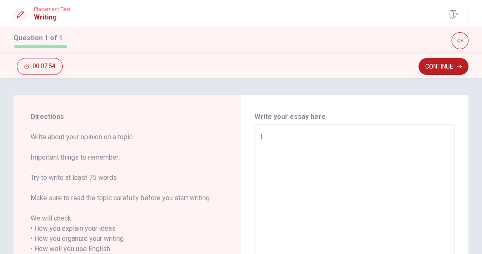
type textarea "I S"
type textarea "x"
type textarea "I SL"
type textarea "x"
type textarea "I S"
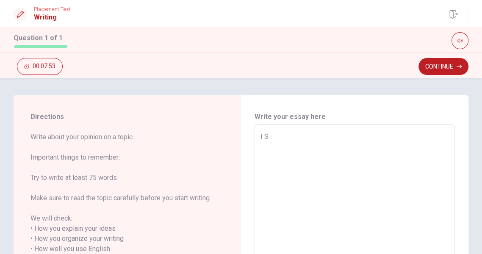
type textarea "x"
type textarea "I SE"
type textarea "x"
type textarea "I S"
type textarea "x"
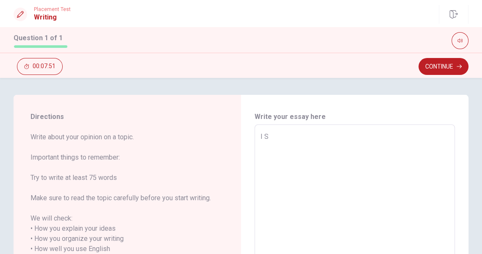
type textarea "I SL"
type textarea "x"
type textarea "I SLE"
type textarea "x"
type textarea "I SLEE"
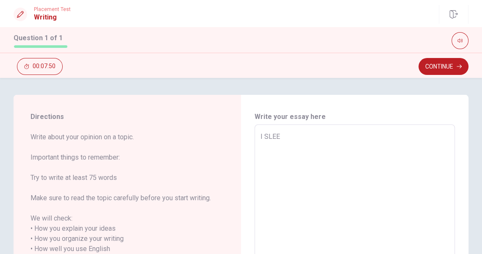
type textarea "x"
type textarea "I SLEEP"
type textarea "x"
type textarea "I SLEEP"
type textarea "x"
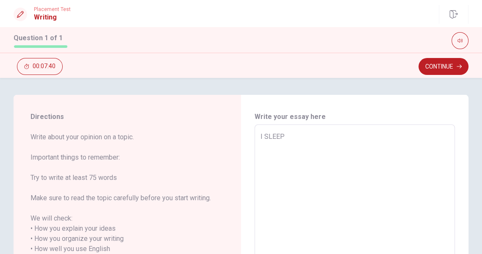
type textarea "I SLEEP A"
type textarea "x"
type textarea "I SLEEP AT"
type textarea "x"
type textarea "I SLEEP AT"
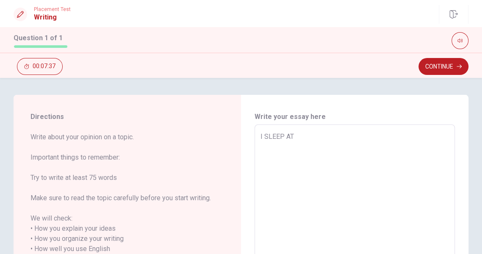
type textarea "x"
type textarea "I SLEEP AT 0"
type textarea "x"
type textarea "I SLEEP AT 09"
type textarea "x"
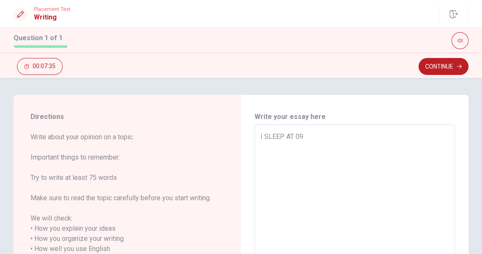
type textarea "I SLEEP AT 0"
type textarea "x"
type textarea "I SLEEP AT"
type textarea "x"
type textarea "I SLEEP AT 0"
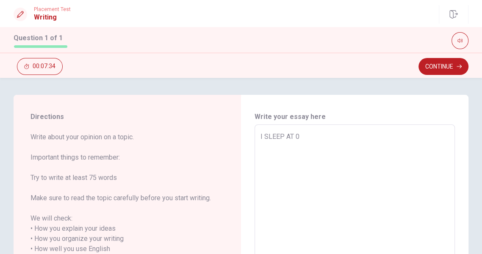
type textarea "x"
type textarea "I SLEEP AT 09"
type textarea "x"
type textarea "I SLEEP AT 0"
type textarea "x"
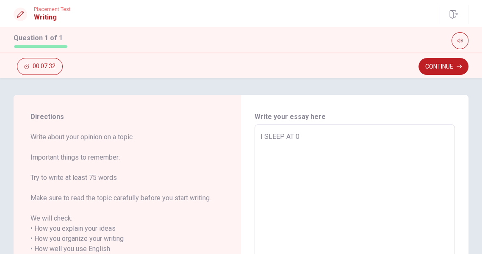
type textarea "I SLEEP AT 01"
type textarea "x"
type textarea "I SLEEP AT 010"
type textarea "x"
type textarea "I SLEEP AT 01"
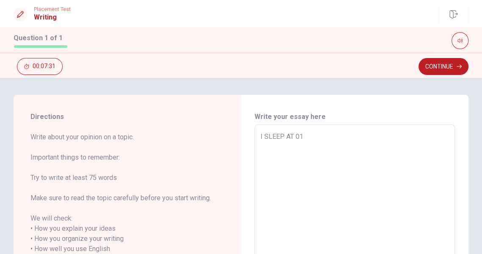
type textarea "x"
type textarea "I SLEEP AT 0"
type textarea "x"
type textarea "I SLEEP AT"
type textarea "x"
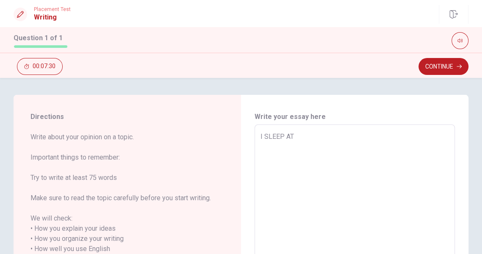
type textarea "I SLEEP AT 1"
type textarea "x"
type textarea "I SLEEP AT 10"
type textarea "x"
type textarea "I SLEEP AT 10:"
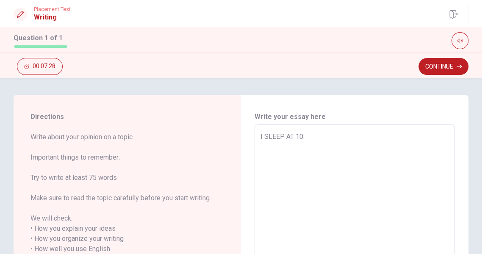
type textarea "x"
type textarea "I SLEEP AT 10:0"
type textarea "x"
type textarea "I SLEEP AT 10:00"
type textarea "x"
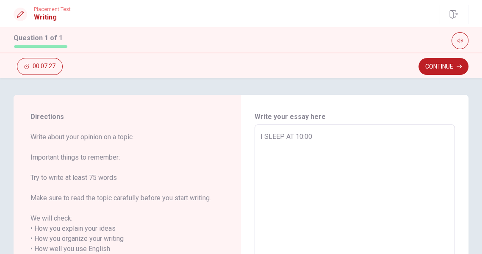
type textarea "I SLEEP AT 10:00"
type textarea "x"
type textarea "I SLEEP AT 10:00 O"
type textarea "x"
type textarea "I SLEEP AT 10:00 O"
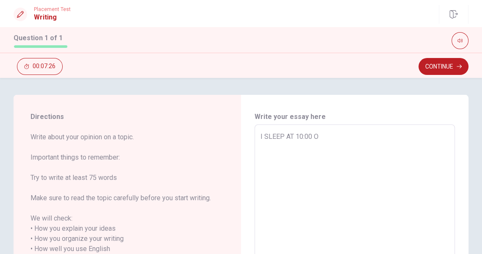
type textarea "x"
type textarea "I SLEEP AT 10:00 O C"
type textarea "x"
type textarea "I SLEEP AT 10:00 O CL"
type textarea "x"
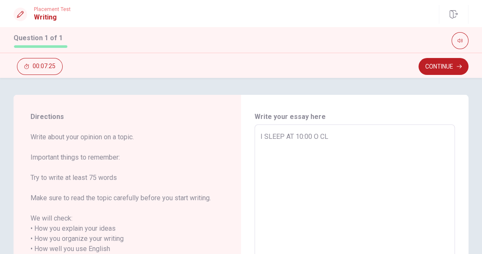
type textarea "I SLEEP AT 10:00 O CLO"
type textarea "x"
type textarea "I SLEEP AT 10:00 O CLOL"
type textarea "x"
type textarea "I SLEEP AT 10:00 O CLO"
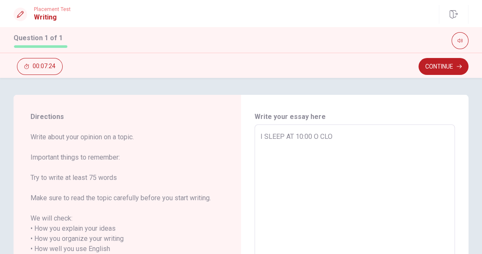
type textarea "x"
type textarea "I SLEEP AT 10:00 O CLOC"
type textarea "x"
type textarea "I SLEEP AT 10:00 O CLOCK"
type textarea "x"
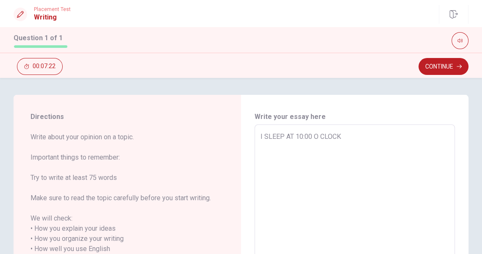
type textarea "I SLEEP AT 10:00 O CLOCK"
type textarea "x"
type textarea "I SLEEP AT 10:00 O CLOCK E"
type textarea "x"
type textarea "I SLEEP AT 10:00 O CLOCK EV"
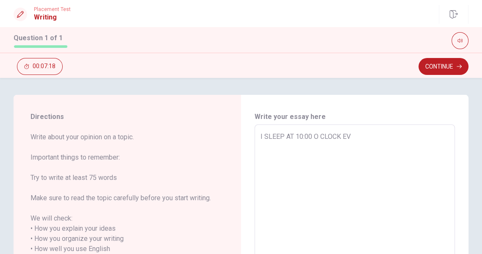
type textarea "x"
type textarea "I SLEEP AT 10:00 O CLOCK EVE"
type textarea "x"
type textarea "I SLEEP AT 10:00 O CLOCK EVER"
type textarea "x"
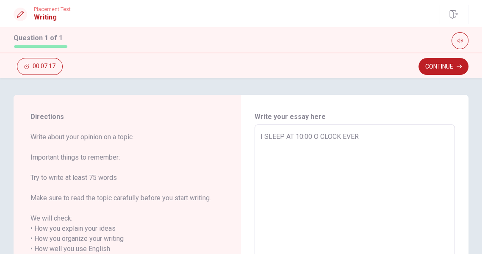
type textarea "I SLEEP AT 10:00 O CLOCK EVERD"
type textarea "x"
type textarea "I SLEEP AT 10:00 O CLOCK EVERDA"
type textarea "x"
type textarea "I SLEEP AT 10:00 O CLOCK EVERDAY"
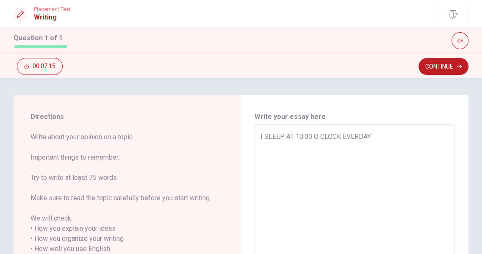
type textarea "x"
type textarea "I SLEEP AT 10:00 O CLOCK EVERDAY,"
type textarea "x"
type textarea "I SLEEP AT 10:00 O CLOCK EVERDAY,"
type textarea "x"
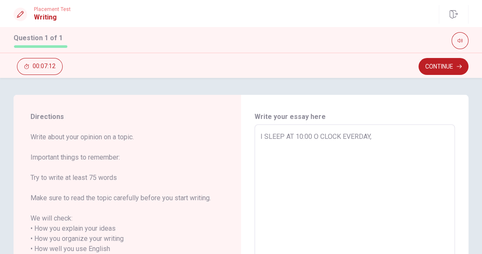
type textarea "I SLEEP AT 10:00 O CLOCK EVERDAY,"
type textarea "x"
type textarea "I SLEEP AT 10:00 O CLOCK EVERDAY"
type textarea "x"
type textarea "I SLEEP AT 10:00 O CLOCK EVERDAY"
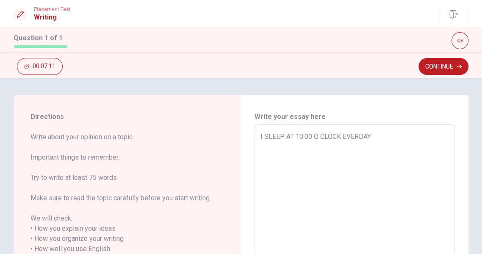
type textarea "x"
type textarea "I SLEEP AT 10:00 O CLOCK EVERDAY E"
type textarea "x"
type textarea "I SLEEP AT 10:00 O CLOCK EVERDAY EN"
type textarea "x"
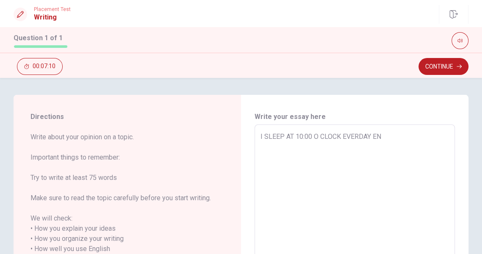
type textarea "I SLEEP AT 10:00 O CLOCK EVERDAY ENA"
type textarea "x"
type textarea "I SLEEP AT 10:00 O CLOCK EVERDAY EN"
type textarea "x"
type textarea "I SLEEP AT 10:00 O CLOCK EVERDAY E"
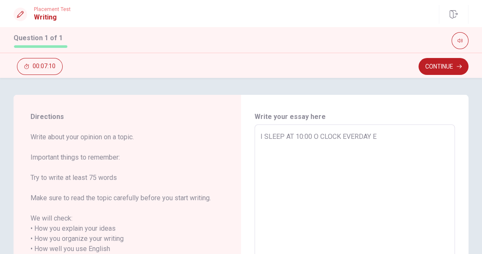
type textarea "x"
type textarea "I SLEEP AT 10:00 O CLOCK EVERDAY"
type textarea "x"
type textarea "I SLEEP AT 10:00 O CLOCK EVERDAY A"
type textarea "x"
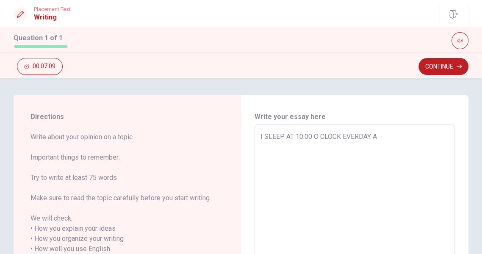
type textarea "I SLEEP AT 10:00 O CLOCK EVERDAY AN"
type textarea "x"
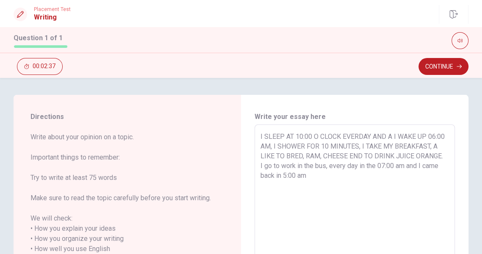
click at [261, 136] on textarea "I SLEEP AT 10:00 O CLOCK EVERDAY AND A I WAKE UP 06:00 AM, I SHOWER FOR 10 MINU…" at bounding box center [355, 254] width 189 height 245
click at [265, 138] on textarea "I SLEEP AT 10:00 O CLOCK EVERDAY AND A I WAKE UP 06:00 AM, I SHOWER FOR 10 MINU…" at bounding box center [355, 254] width 189 height 245
click at [261, 148] on textarea "I sleep at 10:00 o'clock every day and I wake up at 06:00 am , I SHOWER FOR 10 …" at bounding box center [355, 254] width 189 height 245
click at [437, 145] on textarea "I sleep at 10:00 o'clock every day and I wake up at 06:00 am , I shower for 10 …" at bounding box center [355, 254] width 189 height 245
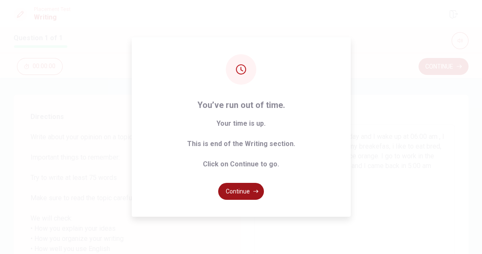
click at [243, 200] on button "Continue" at bounding box center [241, 191] width 46 height 17
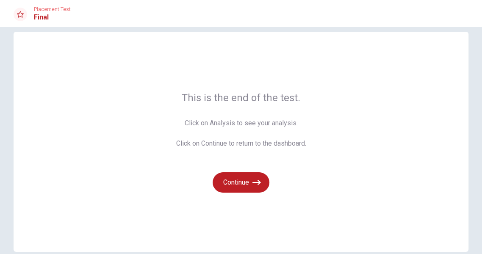
scroll to position [54, 0]
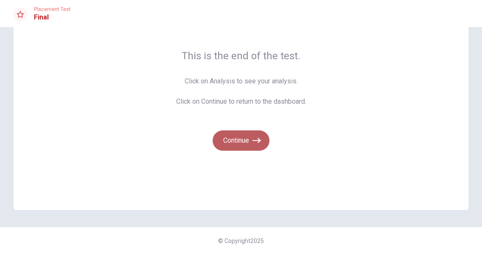
click at [244, 143] on button "Continue" at bounding box center [241, 140] width 57 height 20
